Goal: Task Accomplishment & Management: Complete application form

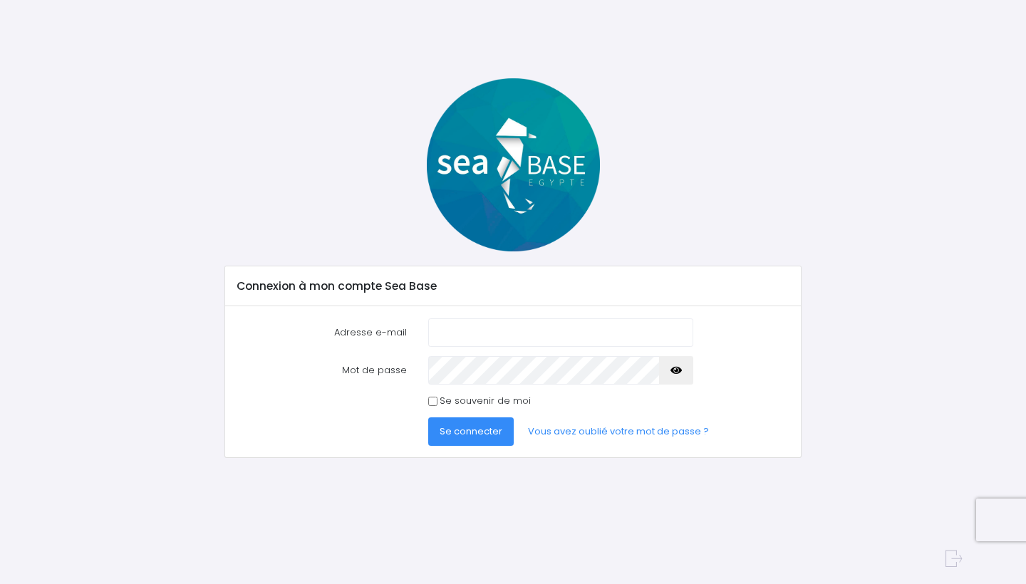
click at [550, 333] on input "Adresse e-mail" at bounding box center [561, 332] width 266 height 28
click at [526, 337] on input "Adresse e-mail" at bounding box center [561, 332] width 266 height 28
type input "lt3marine@gmail.com"
click at [462, 435] on span "Se connecter" at bounding box center [471, 432] width 63 height 14
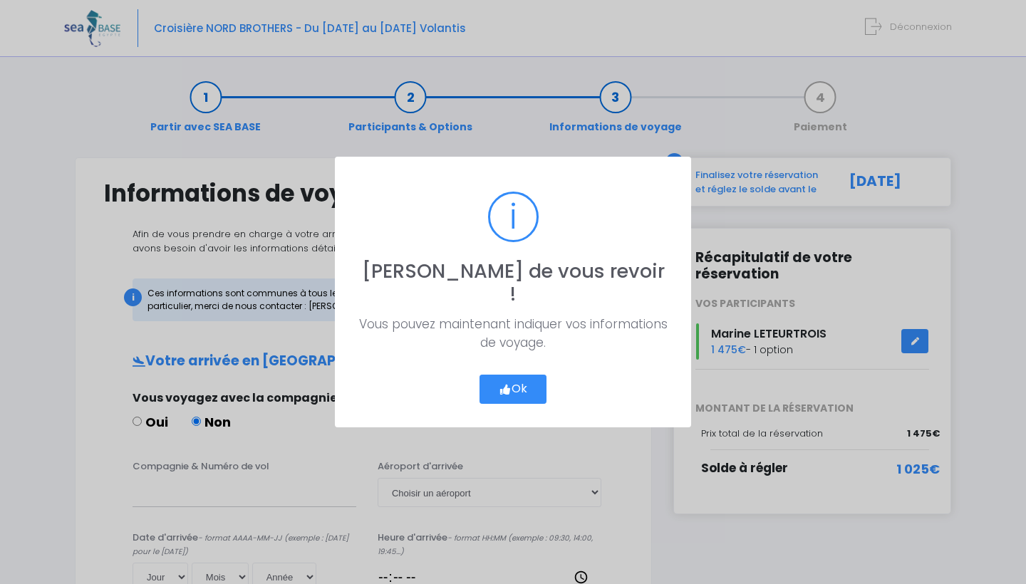
click at [523, 383] on button "Ok" at bounding box center [512, 390] width 67 height 30
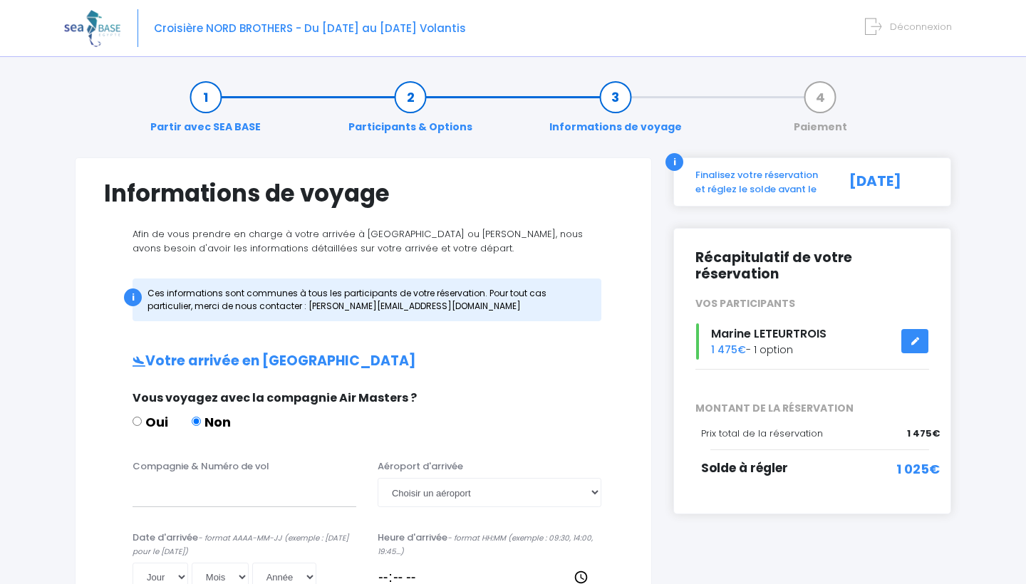
click at [913, 329] on link at bounding box center [914, 341] width 27 height 25
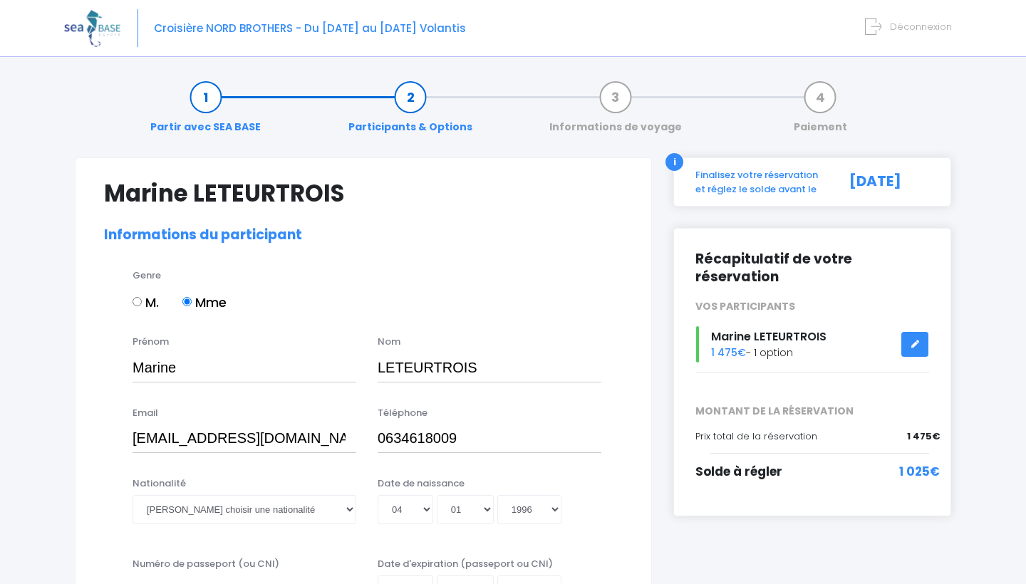
select select "N4"
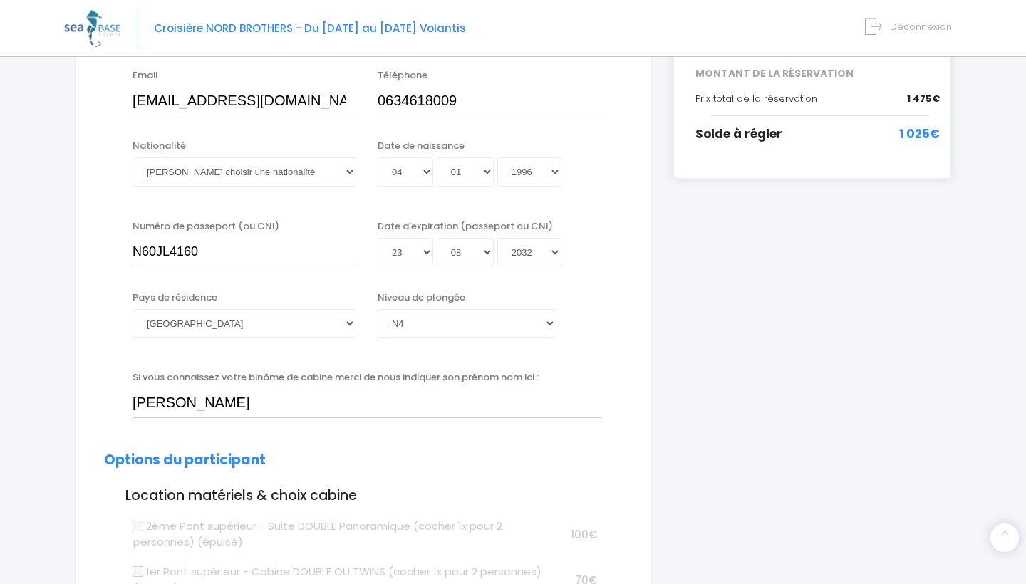
scroll to position [334, 0]
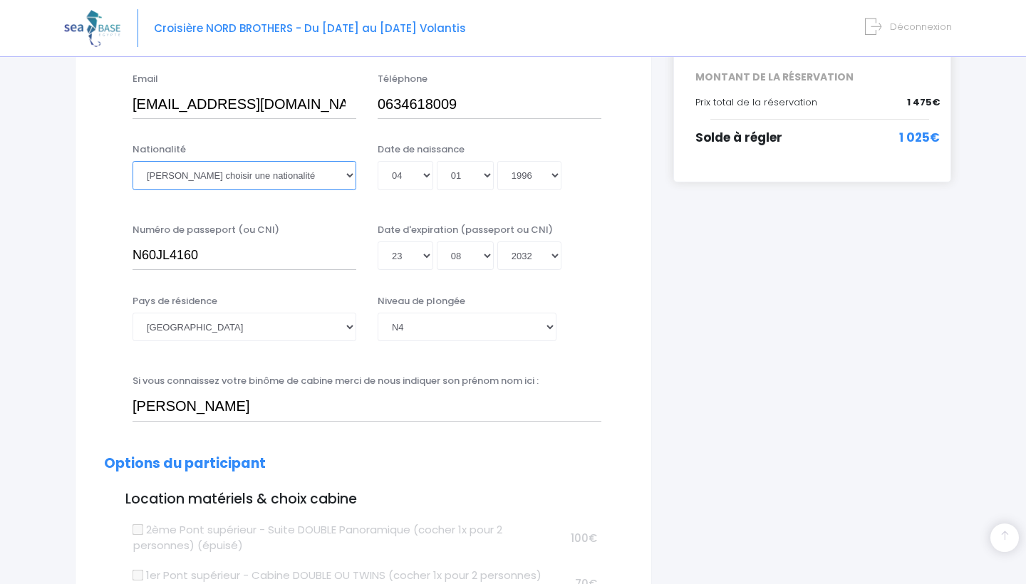
select select "Française"
select select "26"
type input "2032-08-26"
select select "06"
type input "2032-06-26"
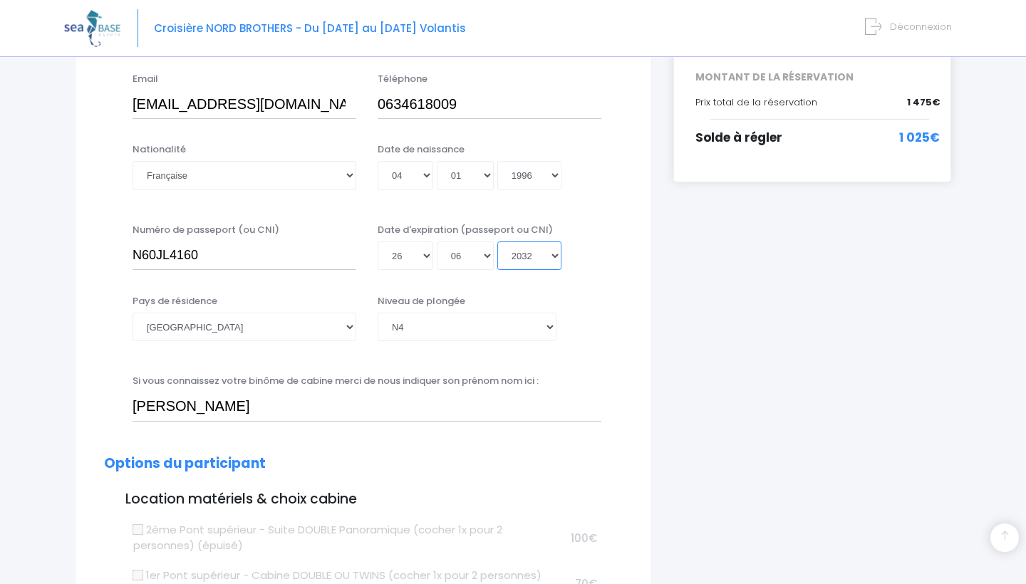
select select "2035"
type input "2035-06-26"
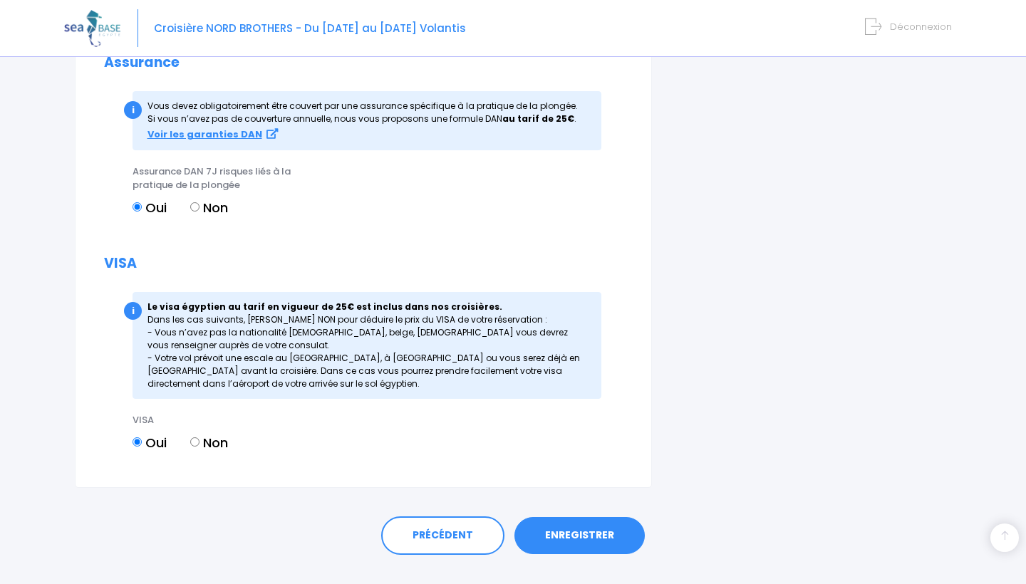
scroll to position [1604, 0]
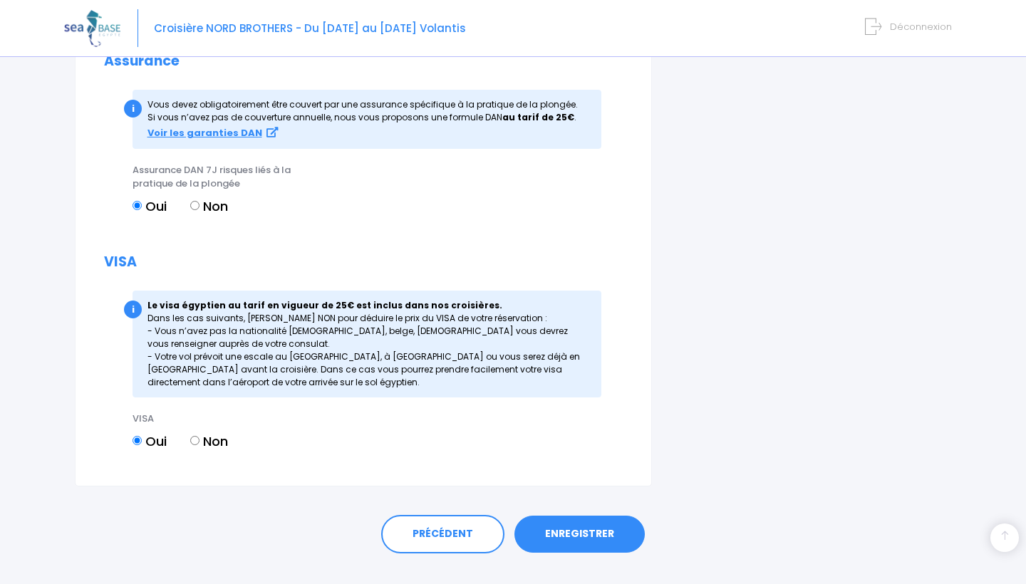
click at [576, 519] on link "ENREGISTRER" at bounding box center [579, 534] width 130 height 37
